Goal: Task Accomplishment & Management: Manage account settings

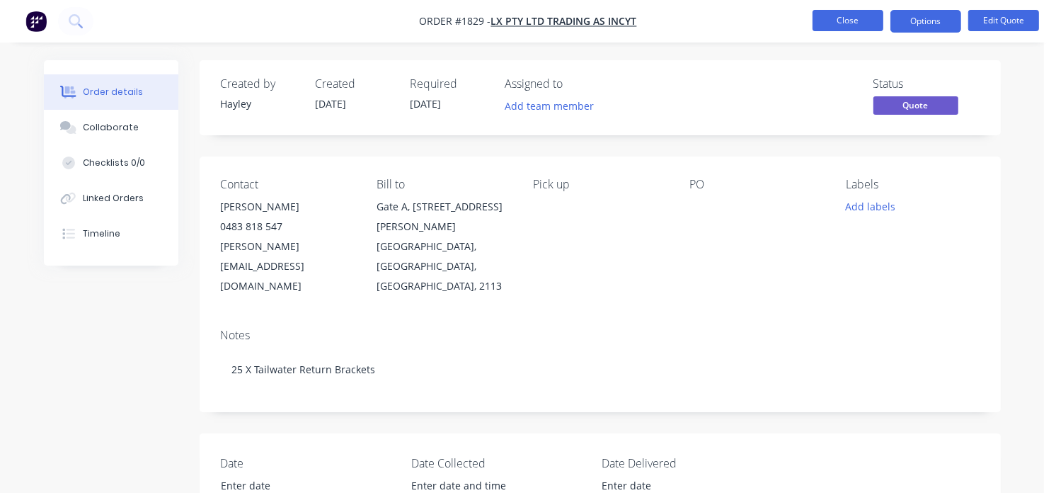
click at [830, 17] on button "Close" at bounding box center [847, 20] width 71 height 21
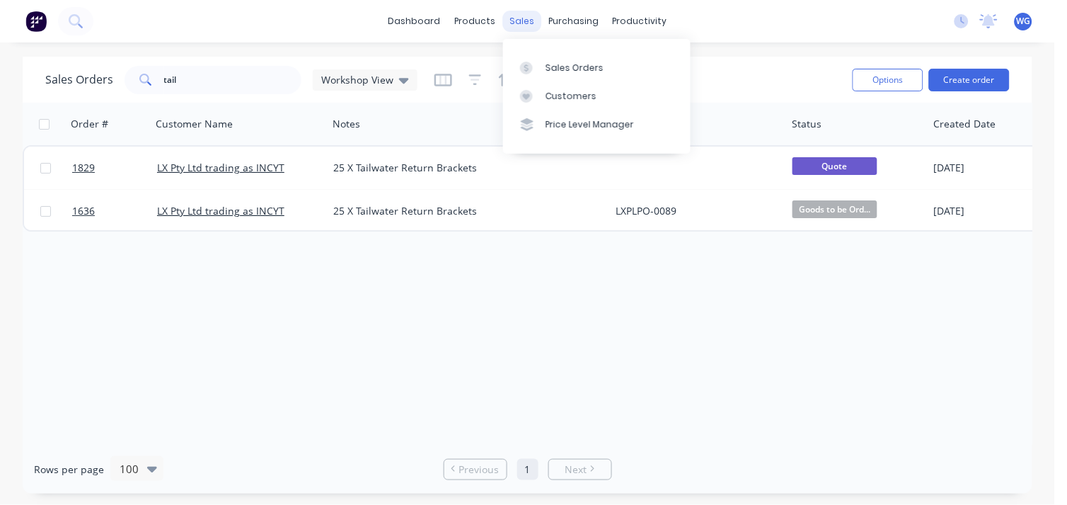
click at [526, 23] on div "sales" at bounding box center [521, 21] width 39 height 21
click at [546, 64] on div "Sales Orders" at bounding box center [575, 68] width 58 height 13
click at [560, 93] on div "Customers" at bounding box center [571, 96] width 51 height 13
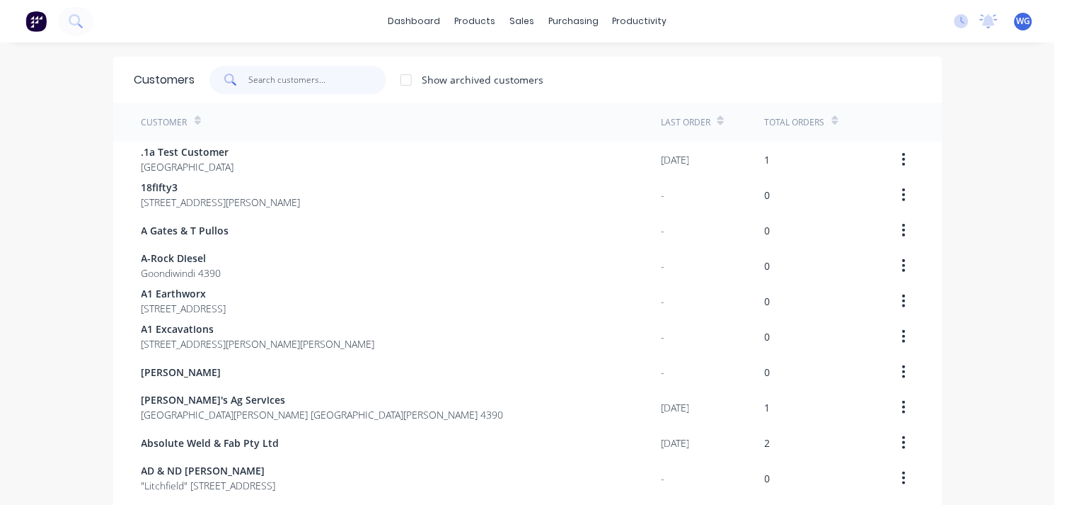
click at [304, 80] on input "text" at bounding box center [317, 80] width 138 height 28
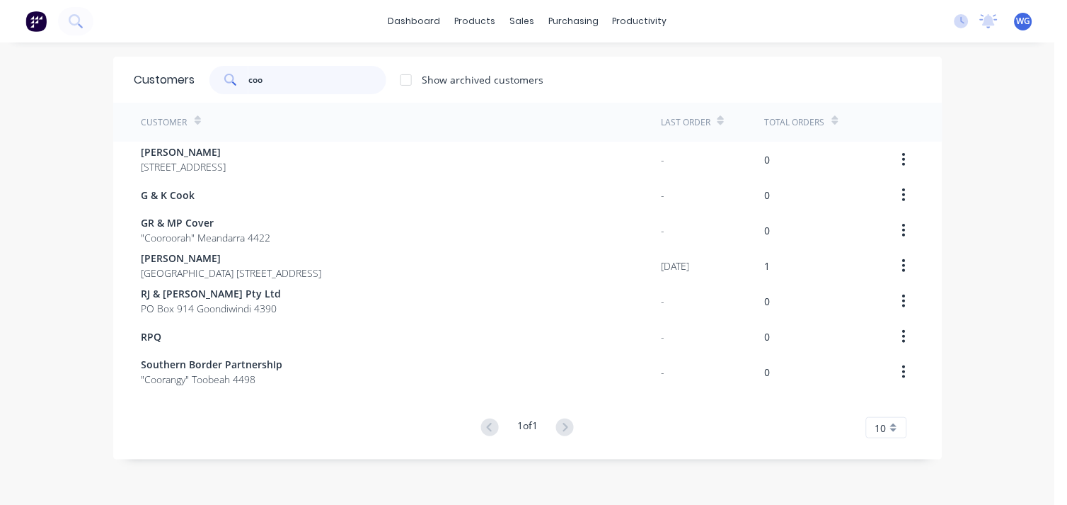
click at [304, 80] on input "coo" at bounding box center [317, 80] width 138 height 28
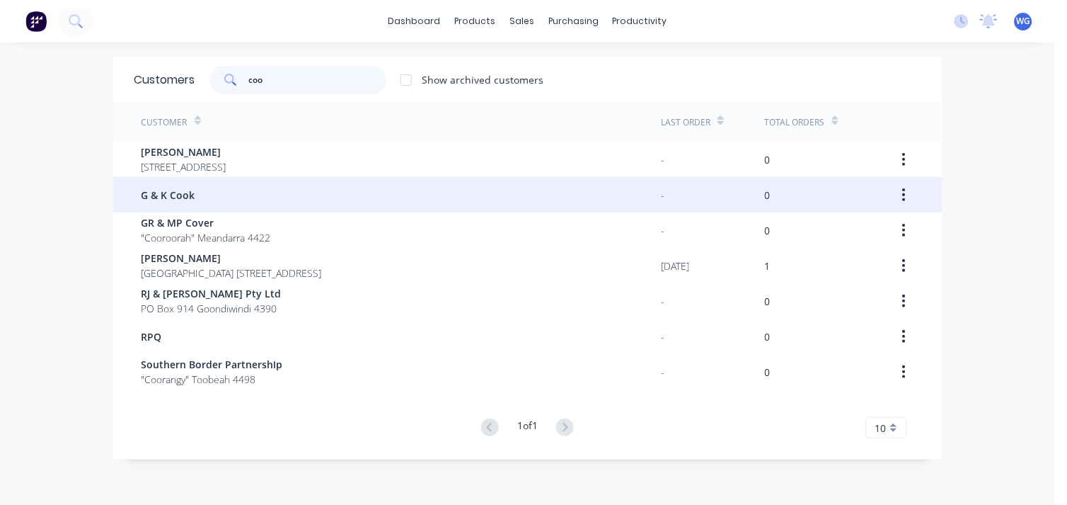
type input "coo"
click at [177, 195] on span "G & K Cook" at bounding box center [169, 195] width 54 height 15
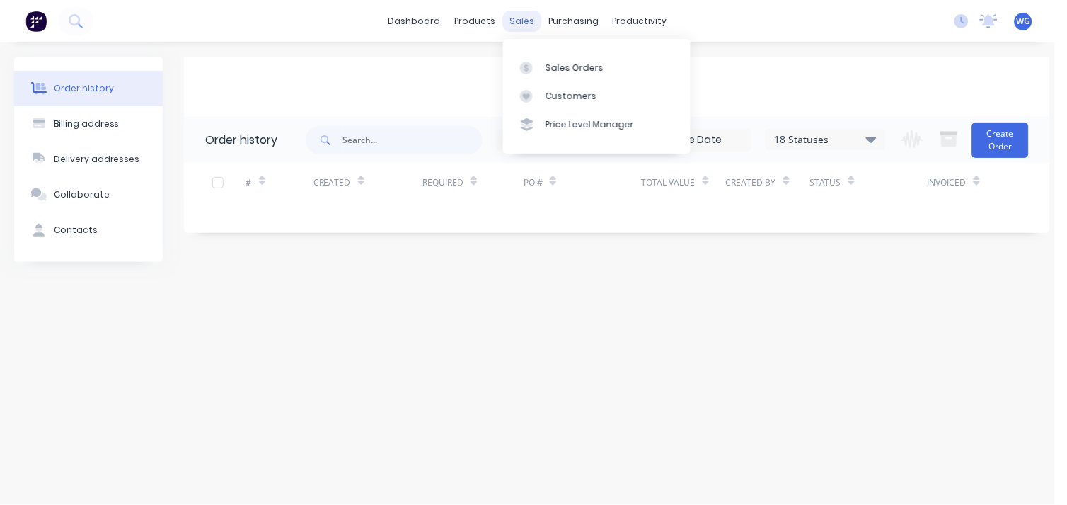
click at [521, 22] on div "sales" at bounding box center [521, 21] width 39 height 21
click at [552, 69] on div "Sales Orders" at bounding box center [575, 68] width 58 height 13
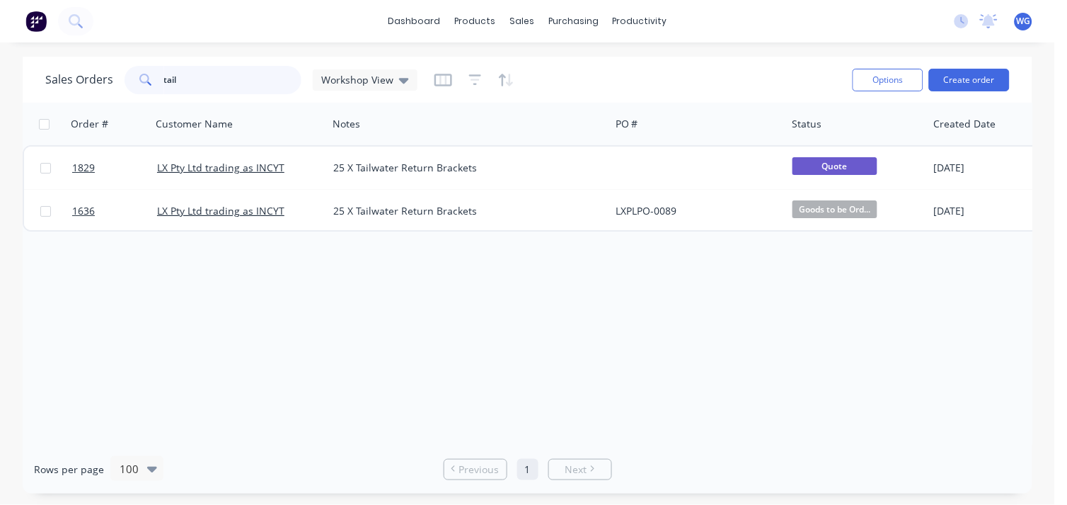
click at [200, 75] on input "tail" at bounding box center [233, 80] width 138 height 28
type input "t"
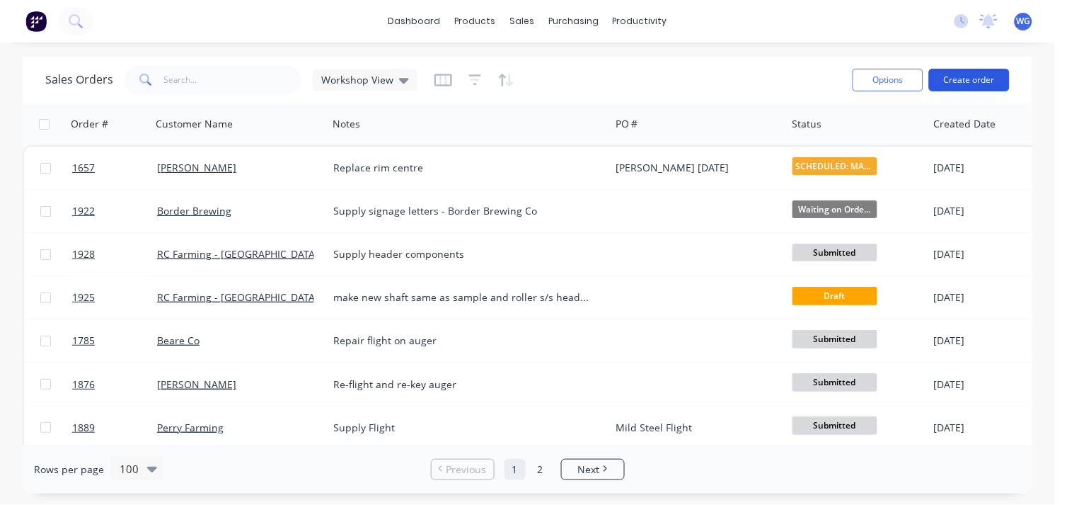
click at [977, 79] on button "Create order" at bounding box center [969, 80] width 81 height 23
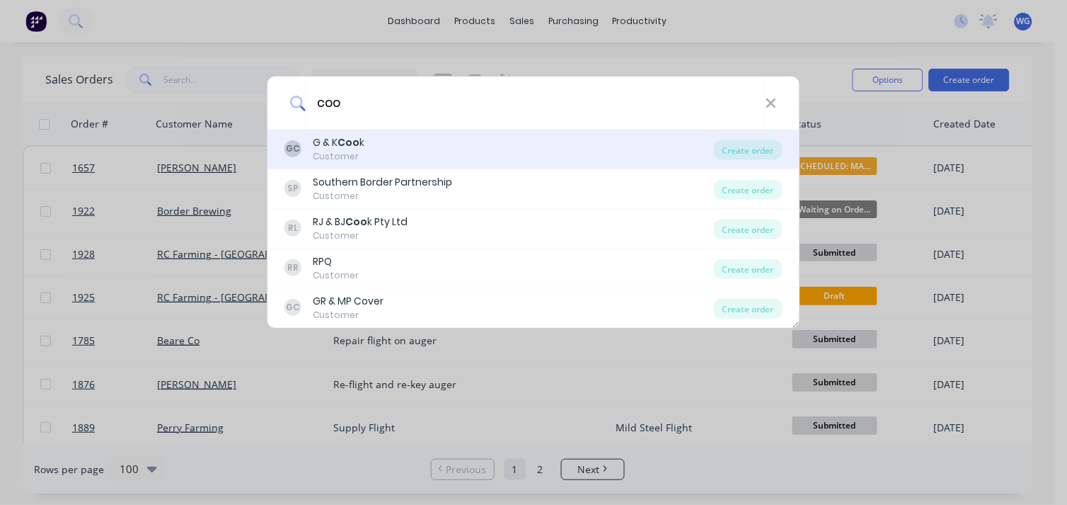
type input "coo"
click at [349, 151] on div "Customer" at bounding box center [339, 156] width 52 height 13
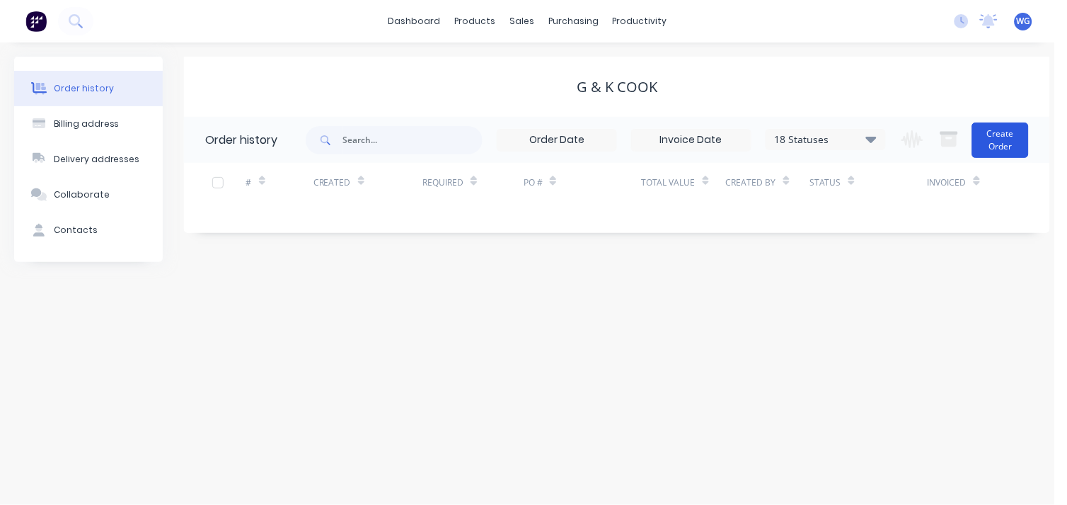
click at [1016, 127] on button "Create Order" at bounding box center [1000, 139] width 57 height 35
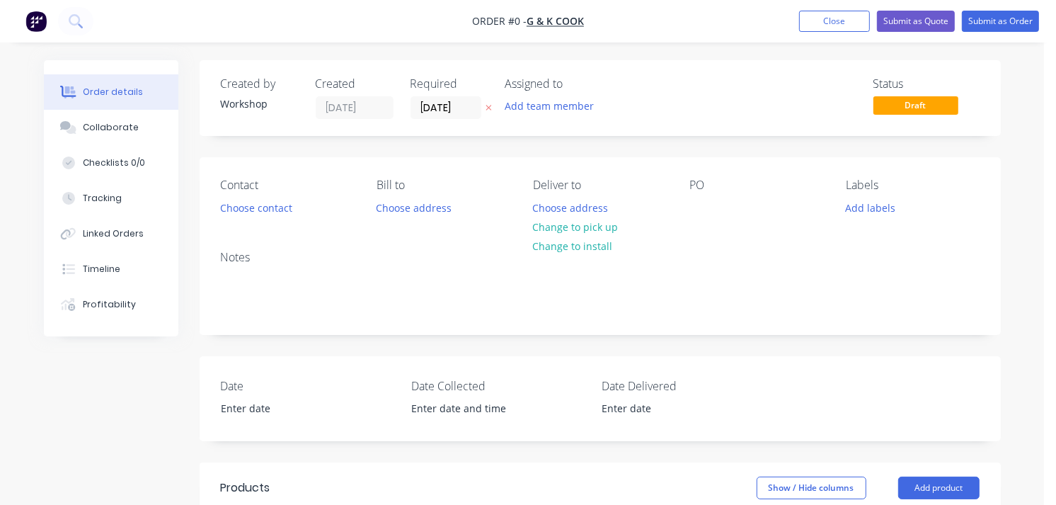
click at [272, 267] on div "Notes" at bounding box center [600, 286] width 801 height 95
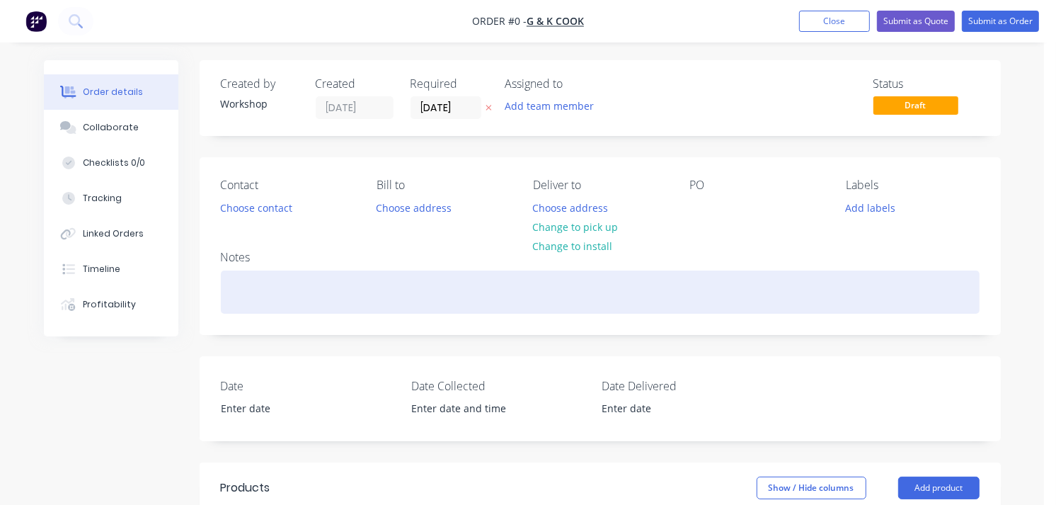
click at [276, 275] on div at bounding box center [600, 291] width 759 height 43
